Goal: Participate in discussion: Engage in conversation with other users on a specific topic

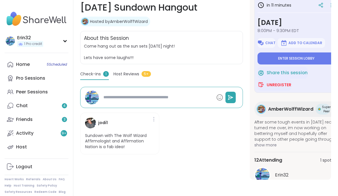
scroll to position [89, 0]
click at [323, 59] on button "Enter session lobby" at bounding box center [297, 59] width 78 height 12
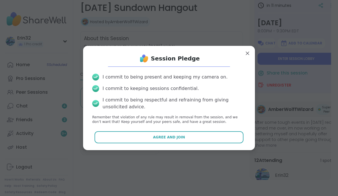
click at [222, 143] on button "Agree and Join" at bounding box center [169, 137] width 149 height 12
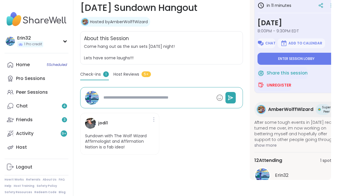
type textarea "*"
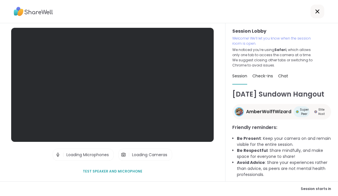
scroll to position [22, 0]
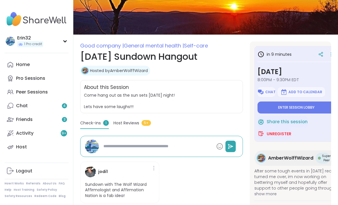
scroll to position [40, 0]
click at [311, 110] on span "Enter session lobby" at bounding box center [296, 107] width 36 height 5
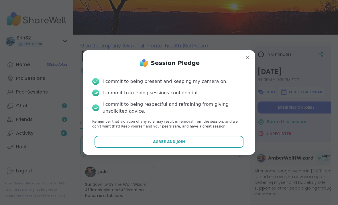
click at [218, 146] on button "Agree and Join" at bounding box center [169, 142] width 149 height 12
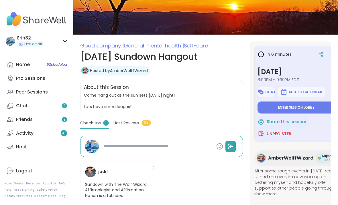
type textarea "*"
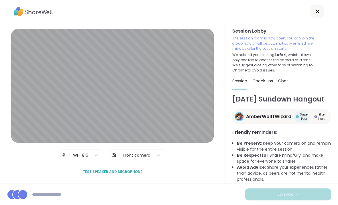
scroll to position [1, 0]
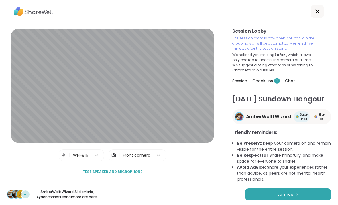
click at [299, 190] on button "Join now" at bounding box center [288, 195] width 86 height 12
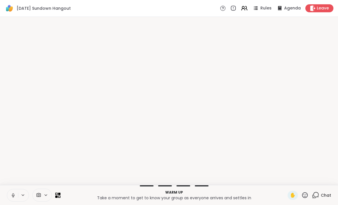
scroll to position [0, 0]
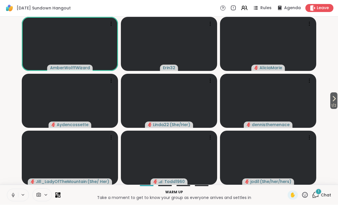
click at [331, 164] on video-player-container "1 / 2 AmberWolffWizard Erin32 [PERSON_NAME] Linda22 ( She/Her ) dennisthemenace…" at bounding box center [168, 101] width 331 height 164
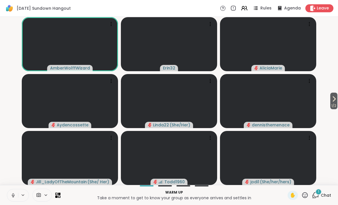
click at [323, 195] on span "Chat" at bounding box center [326, 196] width 10 height 6
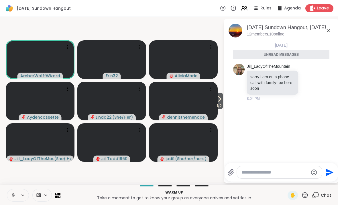
click at [325, 32] on icon at bounding box center [328, 30] width 7 height 7
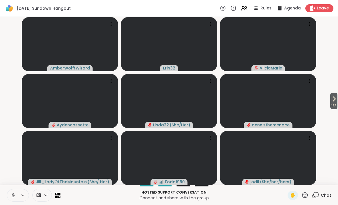
click at [10, 193] on button at bounding box center [12, 196] width 11 height 12
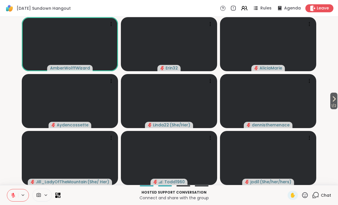
click at [334, 101] on icon at bounding box center [334, 99] width 7 height 7
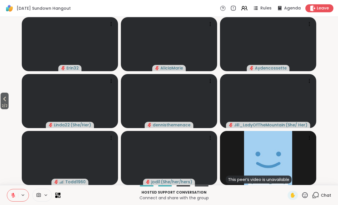
click at [5, 95] on button "2 / 2" at bounding box center [5, 101] width 8 height 17
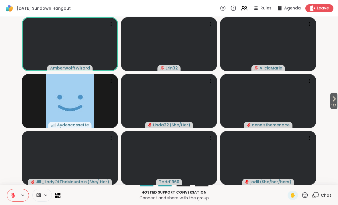
click at [13, 199] on button at bounding box center [12, 196] width 11 height 12
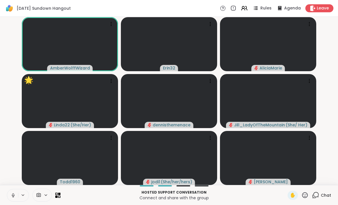
click at [13, 194] on icon at bounding box center [12, 195] width 1 height 3
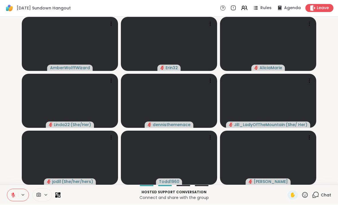
click at [1, 80] on div "AmberWolffWizard Erin32 AliciaMarie Linda22 ( She/Her ) dennisthemenace [PERSON…" at bounding box center [169, 101] width 338 height 168
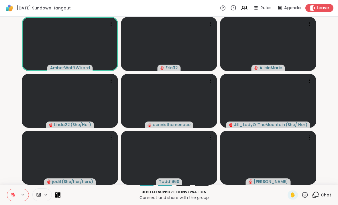
click at [8, 197] on button at bounding box center [12, 196] width 11 height 12
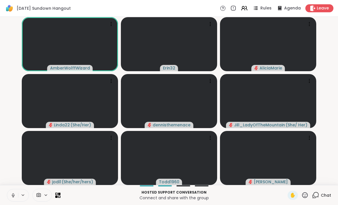
click at [15, 196] on icon at bounding box center [13, 195] width 5 height 5
click at [307, 196] on icon at bounding box center [304, 195] width 7 height 7
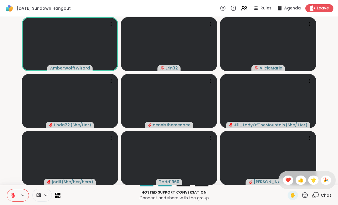
click at [330, 178] on div "🎉" at bounding box center [326, 180] width 10 height 9
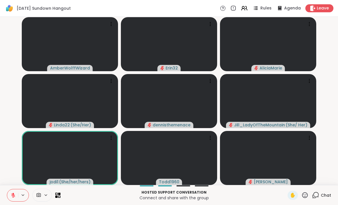
click at [306, 195] on icon at bounding box center [305, 196] width 6 height 6
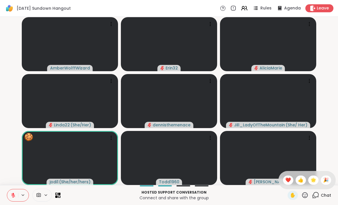
click at [14, 195] on icon at bounding box center [13, 194] width 2 height 2
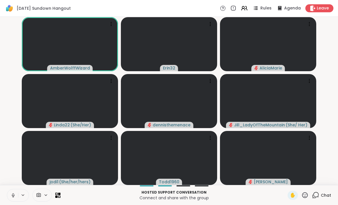
click at [302, 195] on icon at bounding box center [304, 195] width 7 height 7
click at [325, 180] on span "🎉" at bounding box center [326, 180] width 6 height 7
click at [11, 192] on button at bounding box center [12, 196] width 11 height 12
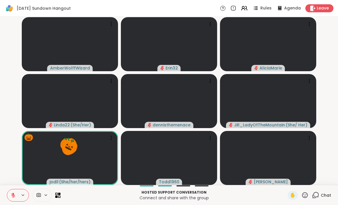
click at [337, 115] on div "AmberWolffWizard Erin32 AliciaMarie Linda22 ( She/Her ) dennisthemenace Jill_La…" at bounding box center [169, 101] width 338 height 168
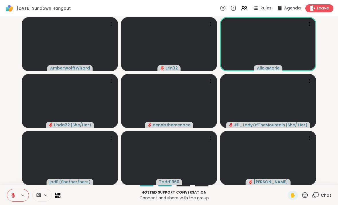
click at [334, 52] on video-player-container "AmberWolffWizard Erin32 AliciaMarie Linda22 ( She/Her ) dennisthemenace [PERSON…" at bounding box center [168, 101] width 331 height 164
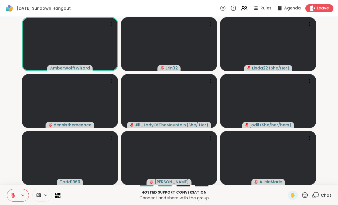
click at [223, 5] on div "Rules Agenda Leave" at bounding box center [276, 8] width 113 height 8
click at [223, 7] on icon at bounding box center [223, 8] width 6 height 6
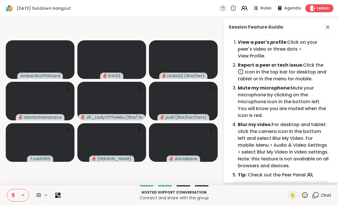
click at [245, 9] on icon at bounding box center [244, 8] width 7 height 7
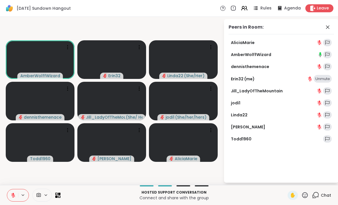
click at [327, 27] on icon at bounding box center [327, 27] width 3 height 3
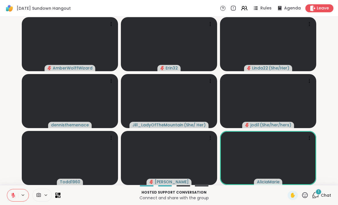
click at [329, 198] on span "Chat" at bounding box center [326, 196] width 10 height 6
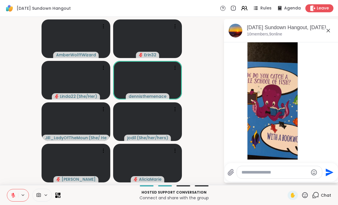
scroll to position [82, 0]
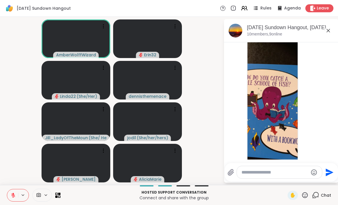
click at [327, 33] on icon at bounding box center [328, 30] width 7 height 7
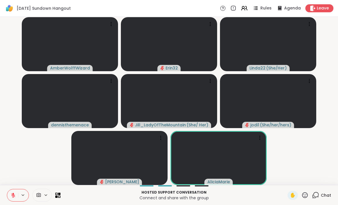
click at [337, 70] on div "AmberWolffWizard Erin32 Linda22 ( She/Her ) dennisthemenace [PERSON_NAME] ( She…" at bounding box center [169, 101] width 338 height 168
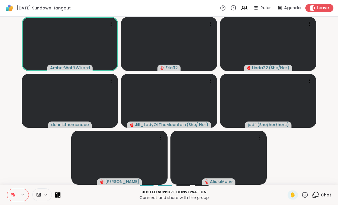
click at [18, 185] on div "AmberWolffWizard Erin32 Linda22 ( She/Her ) dennisthemenace [PERSON_NAME] ( She…" at bounding box center [169, 101] width 338 height 168
click at [16, 195] on button at bounding box center [12, 196] width 11 height 12
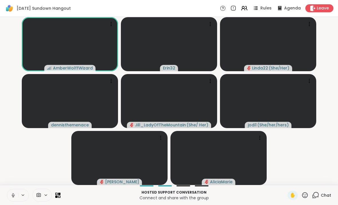
click at [0, 78] on div "AmberWolffWizard Erin32 Linda22 ( She/Her ) dennisthemenace [PERSON_NAME] ( She…" at bounding box center [169, 101] width 338 height 168
click at [311, 192] on div "✋ Chat" at bounding box center [310, 195] width 44 height 9
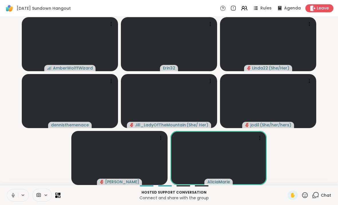
click at [310, 193] on div "✋ Chat" at bounding box center [310, 195] width 44 height 9
click at [308, 193] on icon at bounding box center [304, 195] width 7 height 7
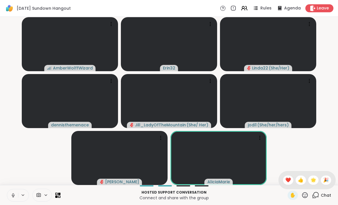
click at [300, 180] on span "👍" at bounding box center [301, 180] width 6 height 7
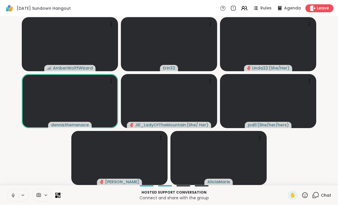
click at [43, 193] on span at bounding box center [38, 195] width 11 height 5
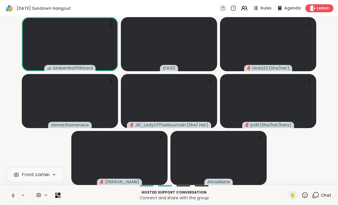
click at [13, 195] on icon at bounding box center [12, 195] width 1 height 3
click at [36, 193] on icon at bounding box center [38, 195] width 5 height 5
click at [34, 194] on span at bounding box center [38, 195] width 11 height 5
click at [40, 197] on icon at bounding box center [39, 195] width 4 height 4
click at [35, 197] on span at bounding box center [38, 195] width 11 height 5
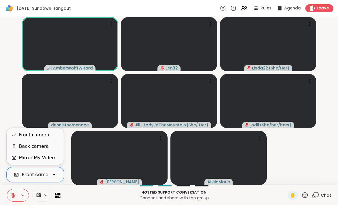
click at [9, 107] on video-player-container "AmberWolffWizard Erin32 Linda22 ( She/Her ) dennisthemenace [PERSON_NAME] ( She…" at bounding box center [168, 101] width 331 height 164
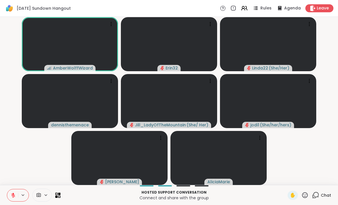
click at [59, 191] on div at bounding box center [34, 195] width 54 height 13
click at [56, 193] on icon at bounding box center [57, 195] width 5 height 5
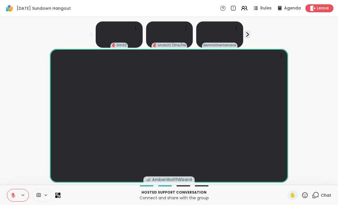
click at [60, 193] on icon at bounding box center [59, 194] width 2 height 2
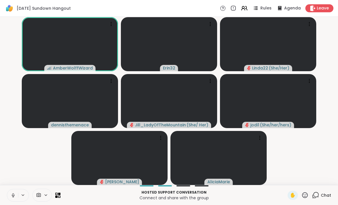
click at [329, 197] on span "Chat" at bounding box center [326, 196] width 10 height 6
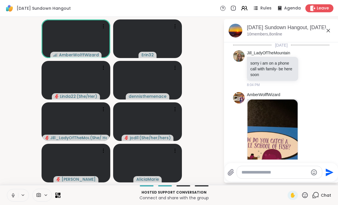
scroll to position [90, 0]
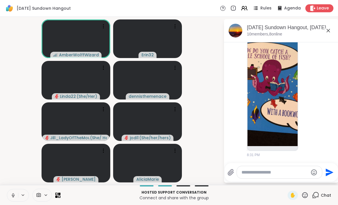
click at [281, 94] on img at bounding box center [273, 78] width 50 height 136
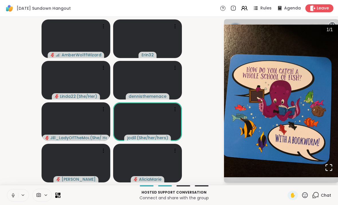
click at [329, 31] on span "/" at bounding box center [329, 29] width 1 height 5
click at [332, 24] on circle at bounding box center [332, 25] width 7 height 7
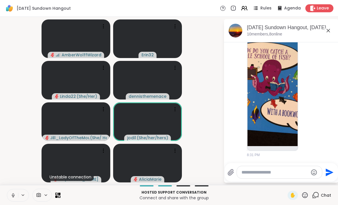
click at [336, 31] on div "[DATE] Sundown Hangout, [DATE] members, 8 online" at bounding box center [281, 30] width 115 height 23
click at [330, 34] on icon at bounding box center [328, 30] width 7 height 7
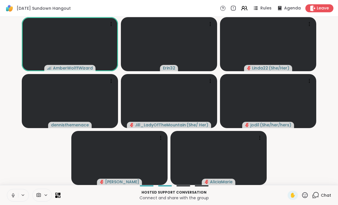
click at [335, 72] on div "AmberWolffWizard Erin32 Linda22 ( She/Her ) dennisthemenace [PERSON_NAME] ( She…" at bounding box center [169, 101] width 338 height 168
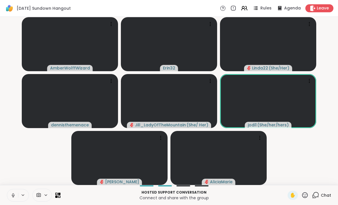
click at [335, 91] on div "AmberWolffWizard Erin32 Linda22 ( She/Her ) dennisthemenace [PERSON_NAME] ( She…" at bounding box center [169, 101] width 338 height 168
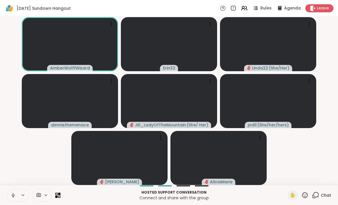
click at [317, 12] on div "Leave" at bounding box center [319, 8] width 28 height 8
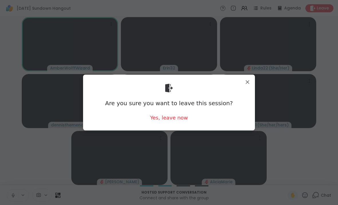
click at [181, 121] on div "Yes, leave now" at bounding box center [169, 117] width 38 height 7
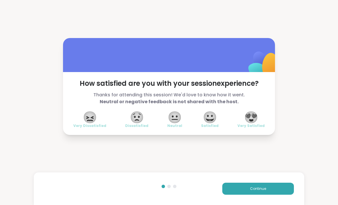
click at [255, 122] on span "😍" at bounding box center [251, 117] width 14 height 10
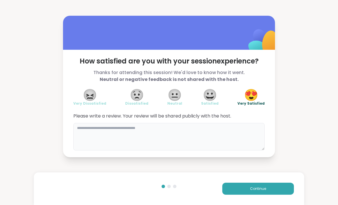
click at [242, 145] on textarea at bounding box center [168, 137] width 191 height 28
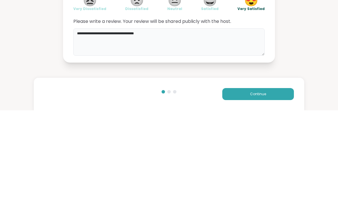
type textarea "**********"
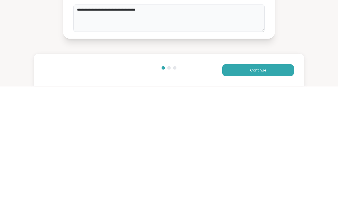
scroll to position [0, 0]
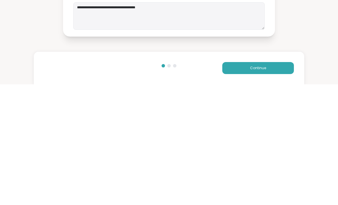
click at [270, 183] on button "Continue" at bounding box center [258, 189] width 72 height 12
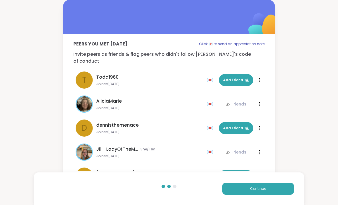
scroll to position [3, 0]
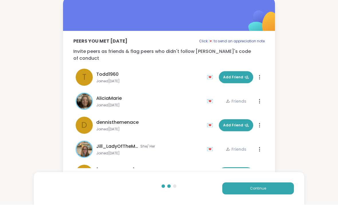
click at [239, 123] on span "Add Friend" at bounding box center [236, 125] width 26 height 5
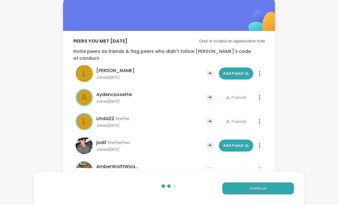
scroll to position [100, 0]
click at [238, 143] on span "Add Friend" at bounding box center [236, 145] width 26 height 5
click at [260, 186] on button "Continue" at bounding box center [258, 189] width 72 height 12
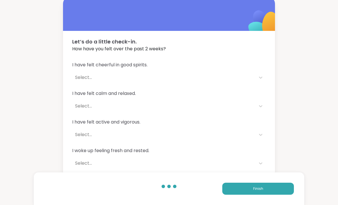
click at [263, 70] on div "I have felt cheerful in good spirits. Select..." at bounding box center [169, 73] width 194 height 22
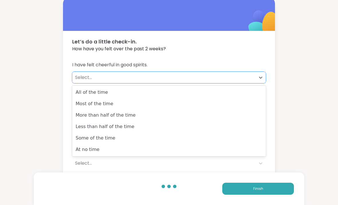
click at [240, 96] on div "All of the time" at bounding box center [169, 92] width 194 height 11
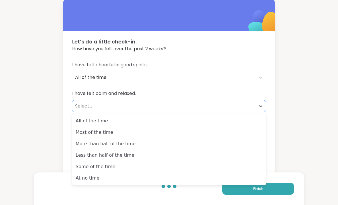
click at [238, 139] on div "More than half of the time" at bounding box center [169, 143] width 194 height 11
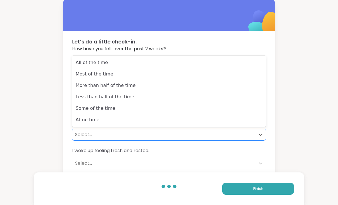
click at [234, 81] on div "More than half of the time" at bounding box center [169, 85] width 194 height 11
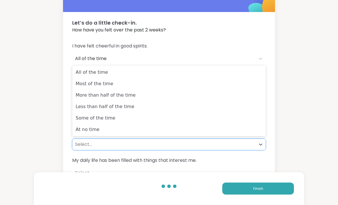
scroll to position [22, 0]
click at [231, 78] on div "Most of the time" at bounding box center [169, 83] width 194 height 11
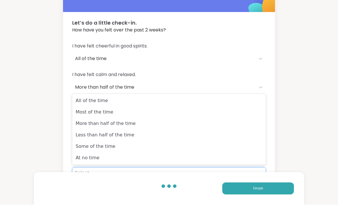
click at [225, 103] on div "All of the time" at bounding box center [169, 100] width 194 height 11
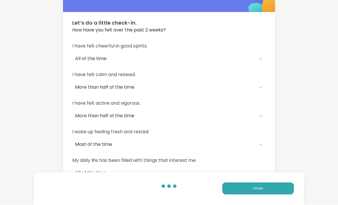
click at [274, 195] on button "Finish" at bounding box center [258, 189] width 72 height 12
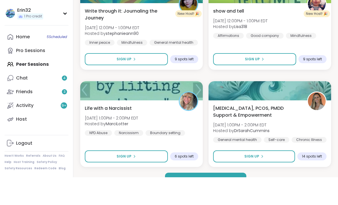
scroll to position [1658, 0]
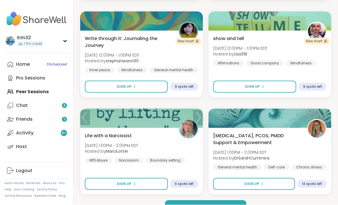
click at [223, 201] on button "Load more sessions" at bounding box center [205, 207] width 81 height 12
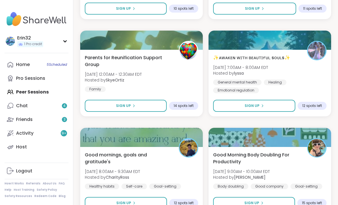
scroll to position [3411, 0]
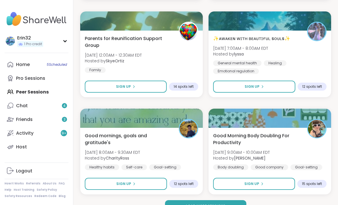
click at [235, 205] on button "Load more sessions" at bounding box center [205, 207] width 81 height 12
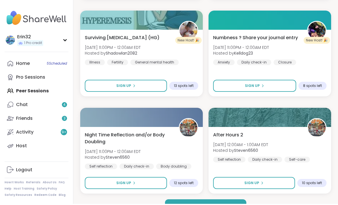
scroll to position [5165, 0]
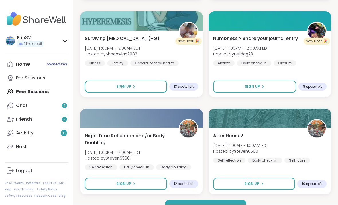
click at [228, 201] on button "Load more sessions" at bounding box center [205, 207] width 81 height 12
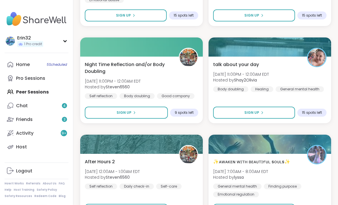
scroll to position [6919, 0]
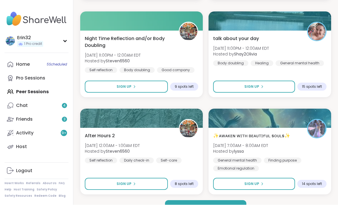
click at [234, 205] on button "Load more sessions" at bounding box center [205, 207] width 81 height 12
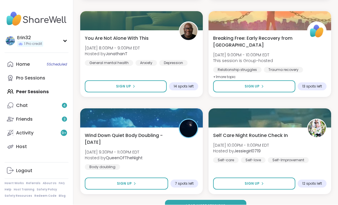
scroll to position [8672, 0]
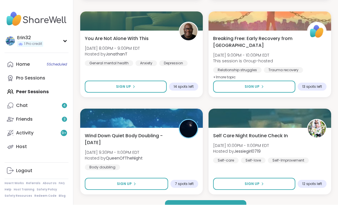
click at [233, 205] on button "Load more sessions" at bounding box center [205, 207] width 81 height 12
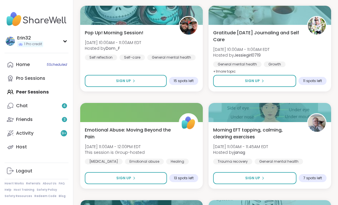
scroll to position [9361, 0]
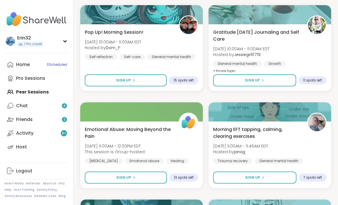
click at [276, 83] on button "Sign Up" at bounding box center [254, 80] width 83 height 12
click at [276, 81] on button "Sign Up" at bounding box center [254, 80] width 83 height 12
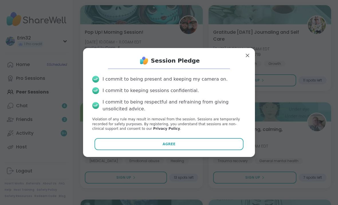
click at [226, 150] on button "Agree" at bounding box center [169, 144] width 149 height 12
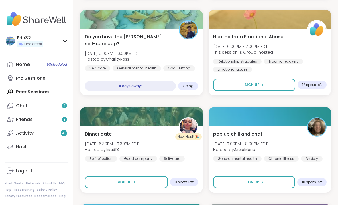
scroll to position [9941, 0]
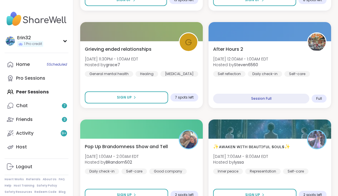
scroll to position [673, 0]
click at [18, 64] on div "Home 5 Scheduled" at bounding box center [23, 65] width 14 height 6
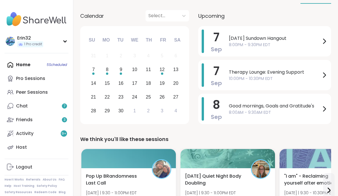
scroll to position [56, 0]
click at [12, 91] on icon at bounding box center [10, 92] width 7 height 7
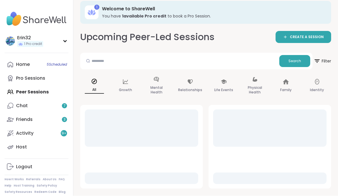
scroll to position [6, 0]
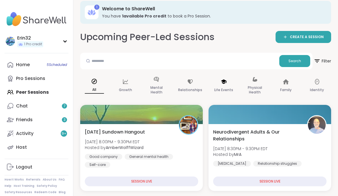
click at [229, 87] on p "Life Events" at bounding box center [223, 90] width 19 height 7
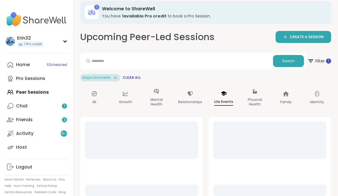
click at [294, 142] on div at bounding box center [269, 139] width 113 height 37
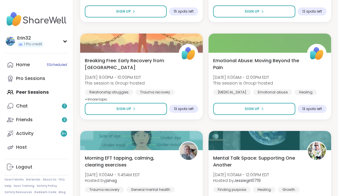
scroll to position [1555, 0]
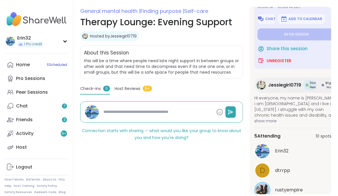
scroll to position [74, 0]
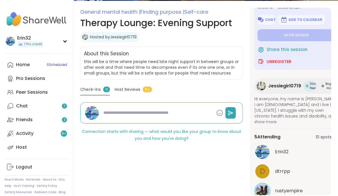
click at [5, 80] on link "Pro Sessions" at bounding box center [37, 79] width 64 height 14
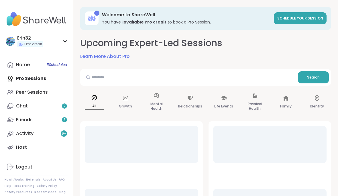
scroll to position [22, 0]
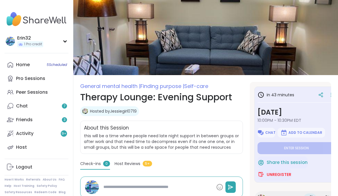
type textarea "*"
